Goal: Task Accomplishment & Management: Complete application form

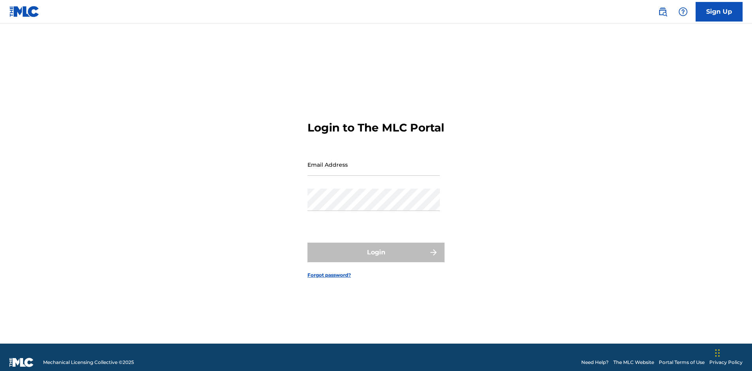
scroll to position [10, 0]
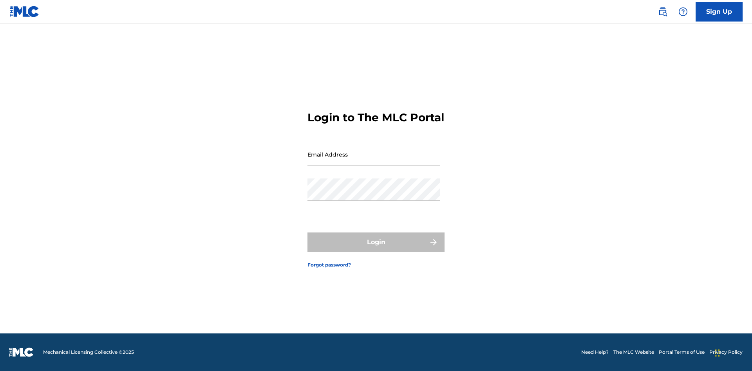
click at [374, 161] on input "Email Address" at bounding box center [373, 154] width 132 height 22
type input "[PERSON_NAME][EMAIL_ADDRESS][PERSON_NAME][DOMAIN_NAME]"
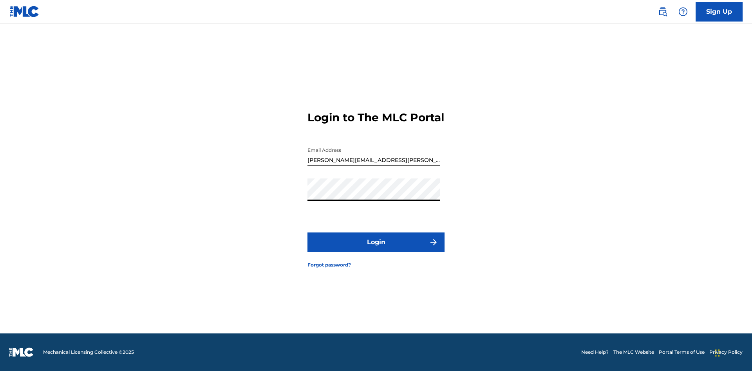
click at [376, 249] on button "Login" at bounding box center [375, 243] width 137 height 20
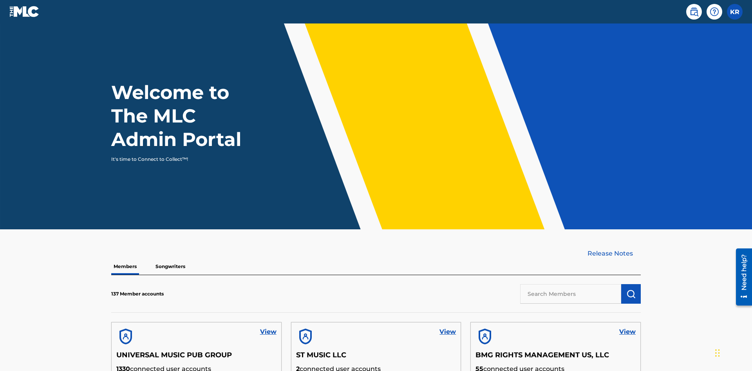
click at [735, 11] on label at bounding box center [735, 12] width 16 height 16
click at [735, 12] on input "KR [PERSON_NAME] [PERSON_NAME][EMAIL_ADDRESS][PERSON_NAME][DOMAIN_NAME] Profile…" at bounding box center [735, 12] width 0 height 0
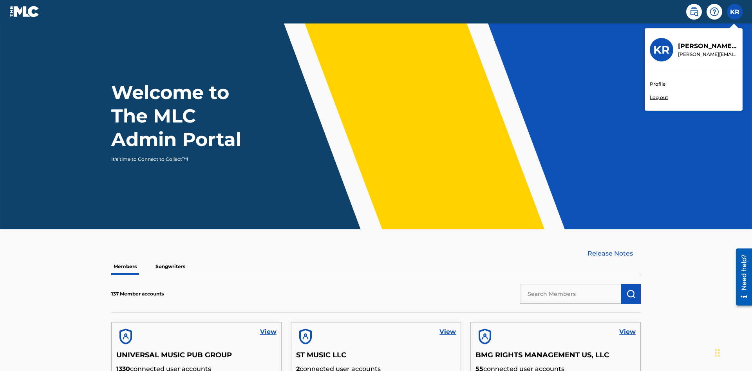
click at [657, 84] on link "Profile" at bounding box center [658, 84] width 16 height 7
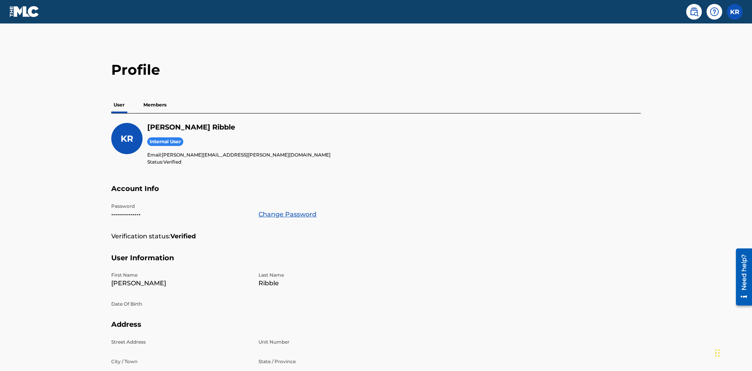
scroll to position [50, 0]
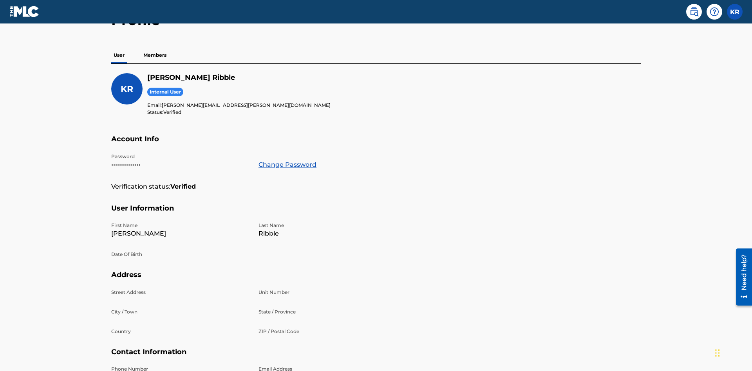
click at [155, 55] on p "Members" at bounding box center [155, 55] width 28 height 16
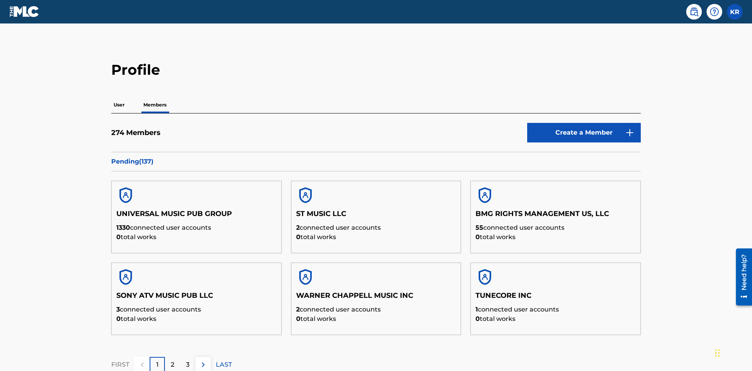
click at [584, 123] on link "Create a Member" at bounding box center [584, 133] width 114 height 20
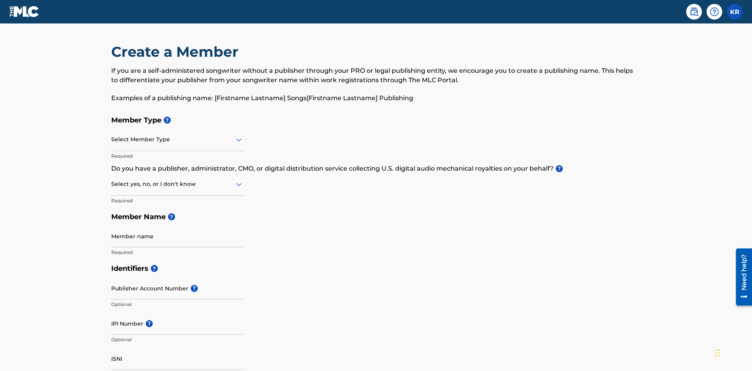
scroll to position [88, 0]
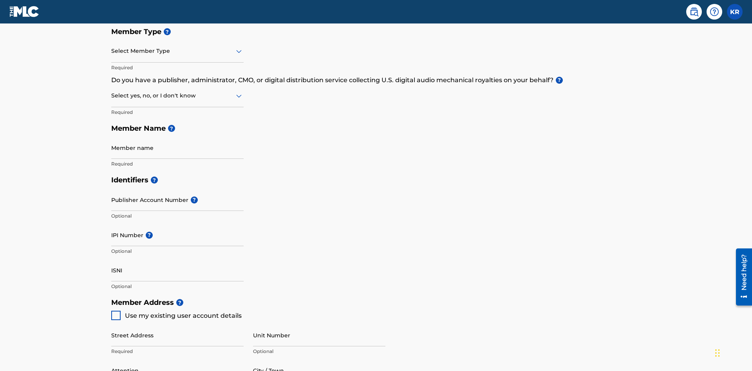
click at [112, 51] on input "text" at bounding box center [112, 51] width 2 height 8
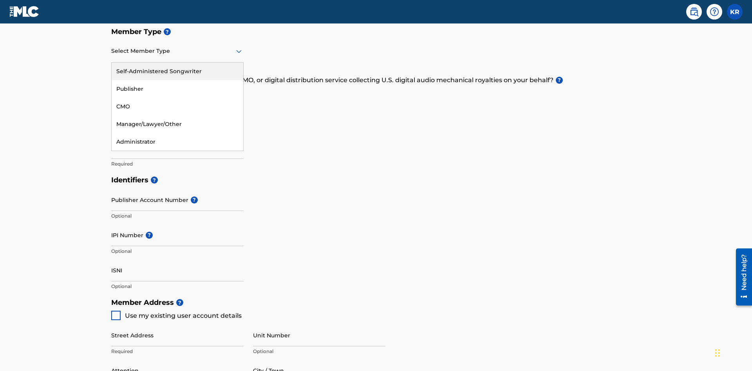
click at [177, 71] on div "Self-Administered Songwriter" at bounding box center [178, 72] width 132 height 18
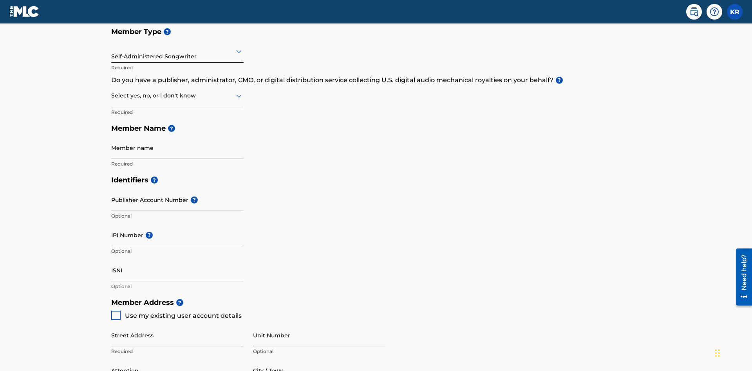
scroll to position [133, 0]
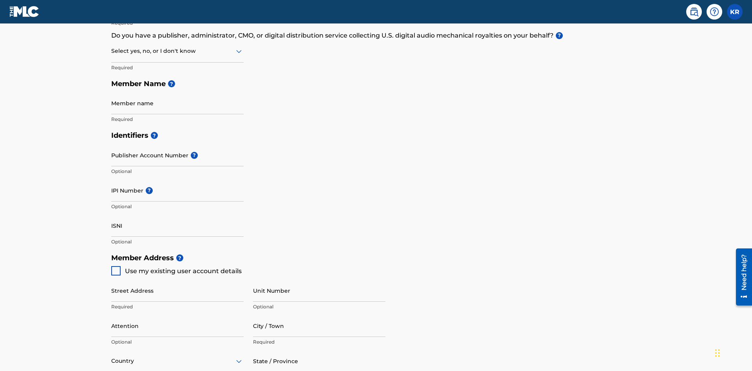
click at [112, 51] on input "text" at bounding box center [112, 51] width 2 height 8
click at [177, 89] on div "No" at bounding box center [178, 89] width 132 height 18
click at [177, 92] on input "Member name" at bounding box center [177, 103] width 132 height 22
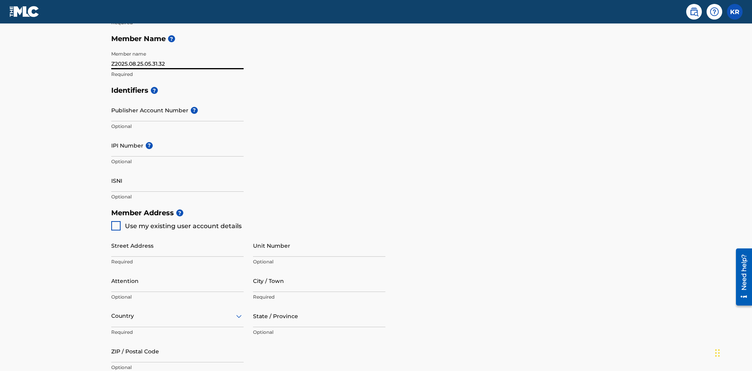
type input "Z2025.08.25.05.31.32"
click at [177, 235] on input "Street Address" at bounding box center [177, 246] width 132 height 22
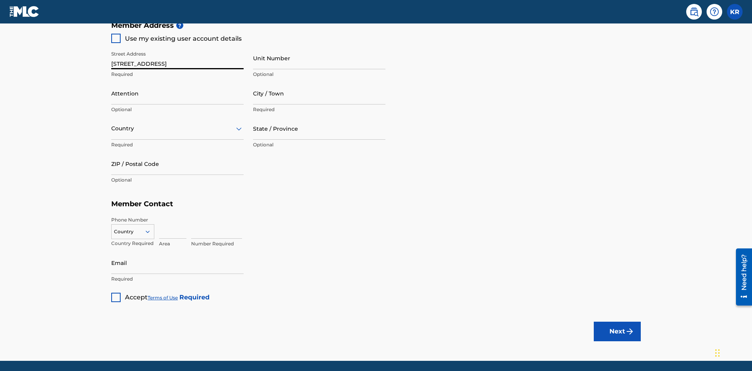
type input "[STREET_ADDRESS]"
click at [319, 58] on input "Unit Number" at bounding box center [319, 58] width 132 height 22
type input "Unit A"
click at [177, 82] on input "Attention" at bounding box center [177, 93] width 132 height 22
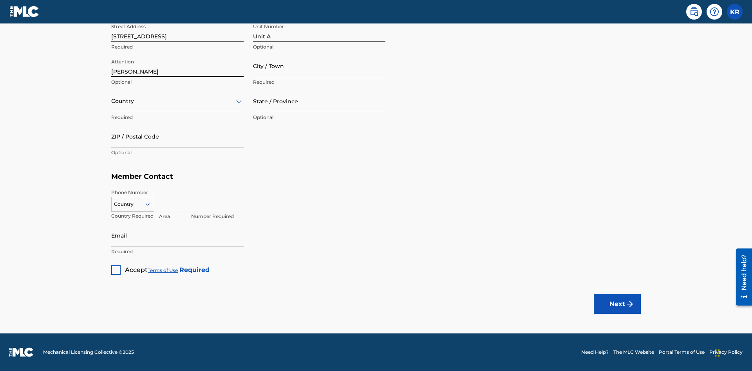
type input "[PERSON_NAME]"
click at [319, 66] on input "City / Town" at bounding box center [319, 66] width 132 height 22
type input "[GEOGRAPHIC_DATA]"
click at [112, 101] on input "text" at bounding box center [112, 101] width 2 height 8
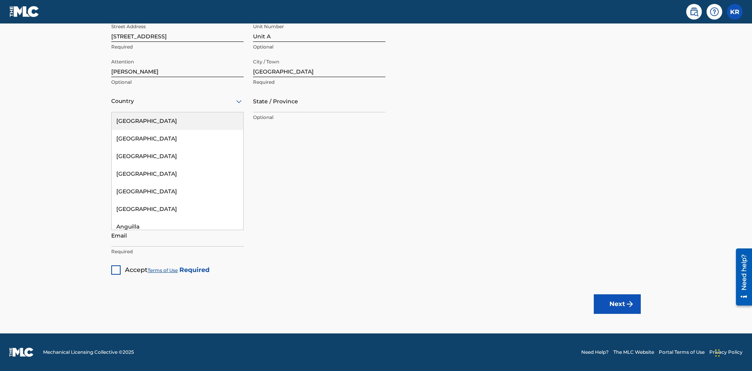
click at [177, 121] on div "[GEOGRAPHIC_DATA]" at bounding box center [178, 121] width 132 height 18
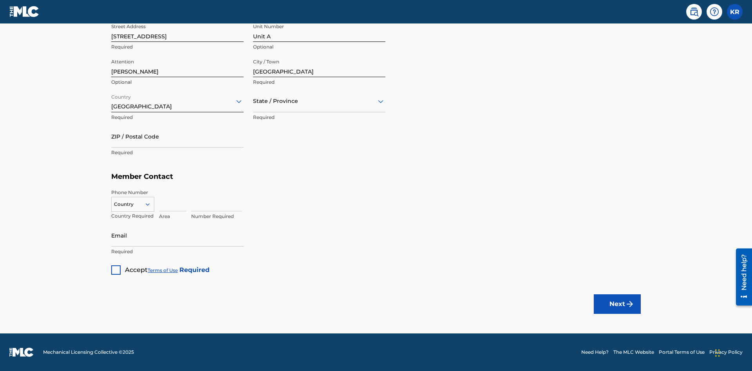
click at [253, 101] on input "text" at bounding box center [254, 101] width 2 height 8
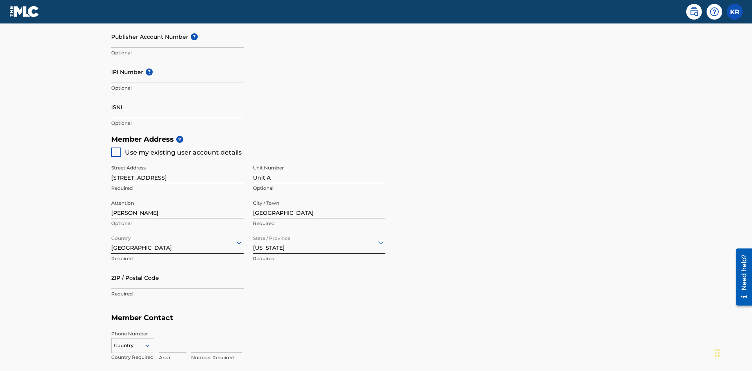
click at [177, 267] on input "ZIP / Postal Code" at bounding box center [177, 278] width 132 height 22
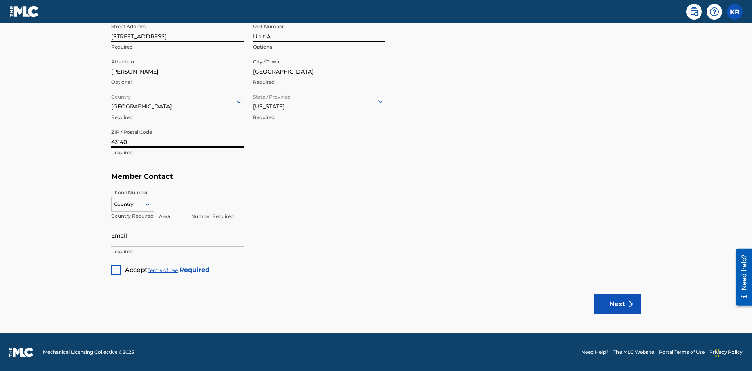
type input "43140"
click at [151, 204] on icon at bounding box center [147, 204] width 7 height 7
click at [133, 217] on div "US, [GEOGRAPHIC_DATA] +1" at bounding box center [133, 224] width 42 height 31
click at [173, 200] on input at bounding box center [172, 200] width 27 height 22
type input "740"
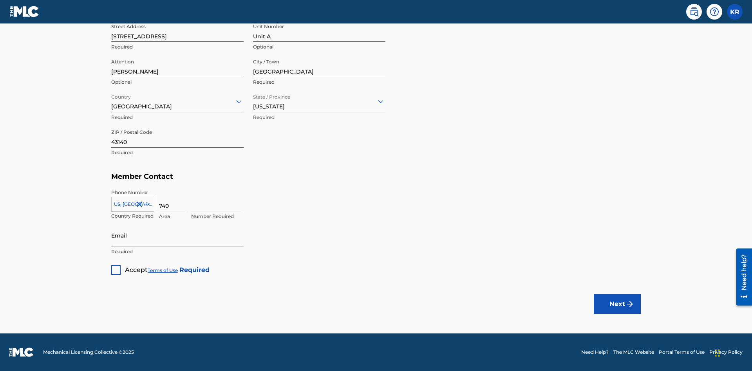
click at [217, 200] on input at bounding box center [216, 200] width 51 height 22
type input "8675309"
click at [177, 235] on input "Email" at bounding box center [177, 235] width 132 height 22
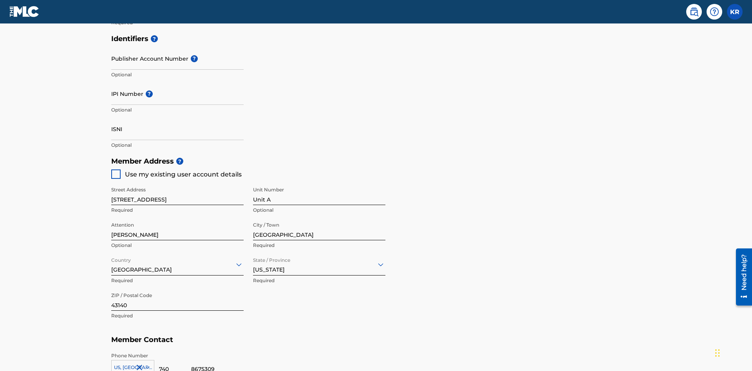
type input "[EMAIL_ADDRESS][DOMAIN_NAME]"
click at [177, 58] on input "Publisher Account Number ?" at bounding box center [177, 58] width 132 height 22
type input "P12345"
click at [177, 83] on input "IPI Number ?" at bounding box center [177, 94] width 132 height 22
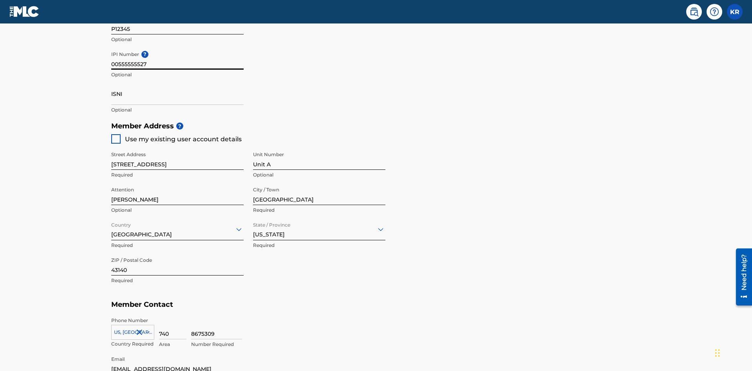
type input "00555555527"
click at [177, 83] on input "ISNI" at bounding box center [177, 94] width 132 height 22
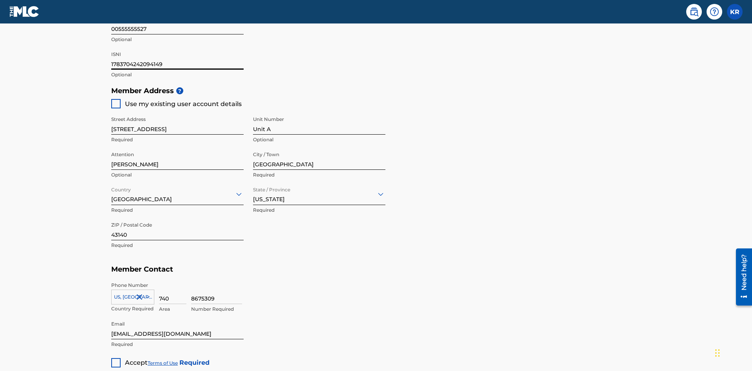
type input "1783704242094149"
click at [116, 358] on div at bounding box center [115, 362] width 9 height 9
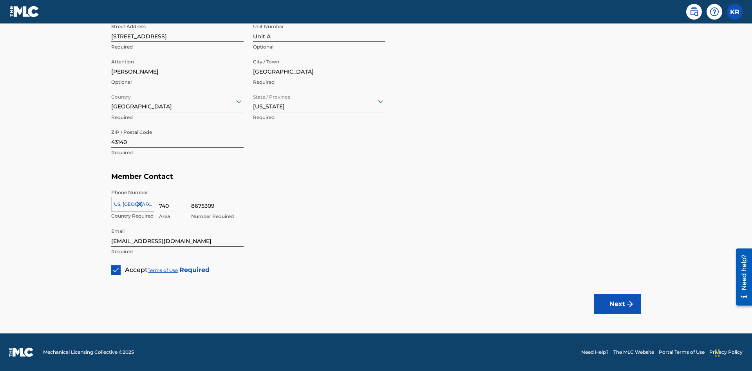
click at [617, 304] on button "Next" at bounding box center [617, 304] width 47 height 20
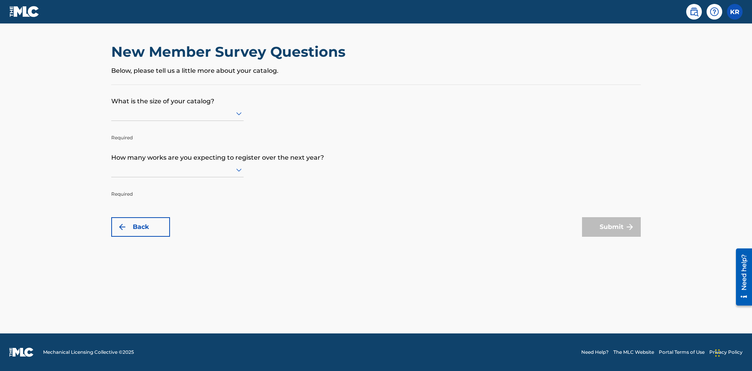
click at [112, 113] on input "text" at bounding box center [112, 113] width 2 height 8
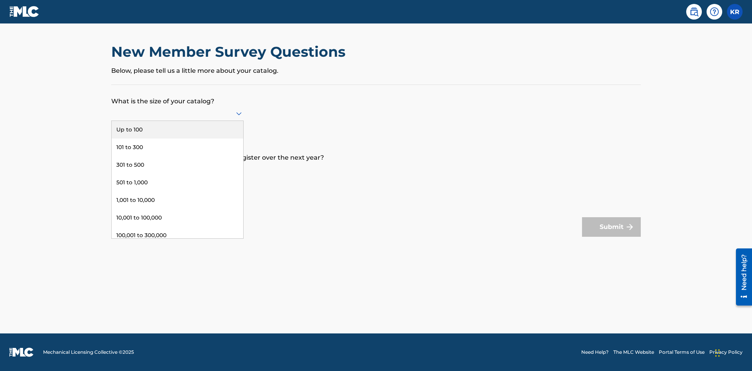
click at [177, 200] on div "1,001 to 10,000" at bounding box center [178, 200] width 132 height 18
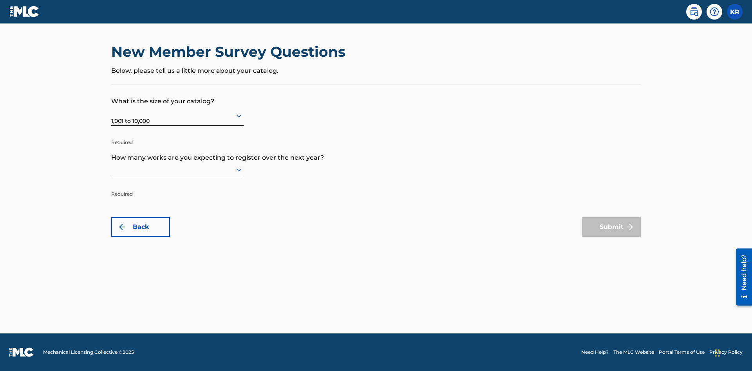
click at [112, 170] on input "text" at bounding box center [112, 170] width 2 height 8
